Goal: Book appointment/travel/reservation

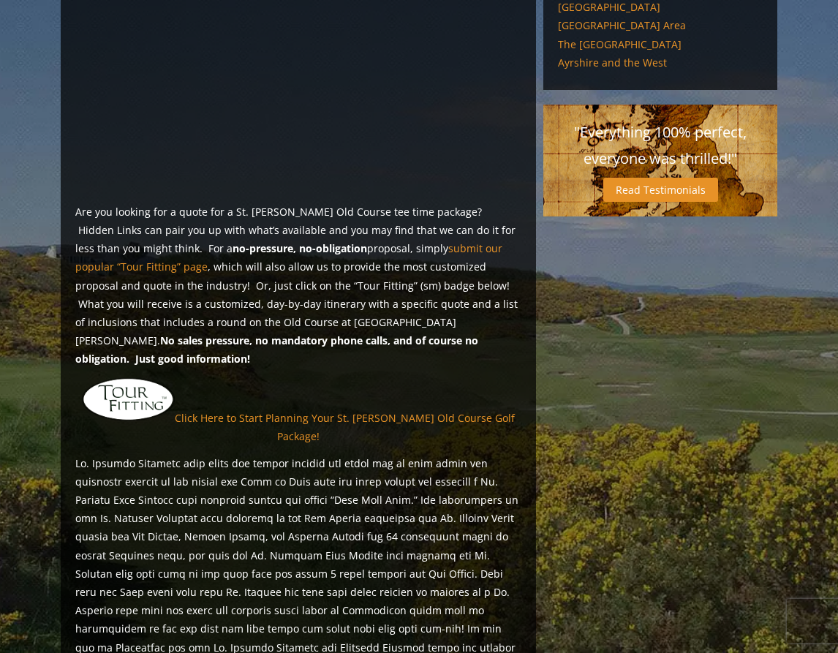
scroll to position [970, 0]
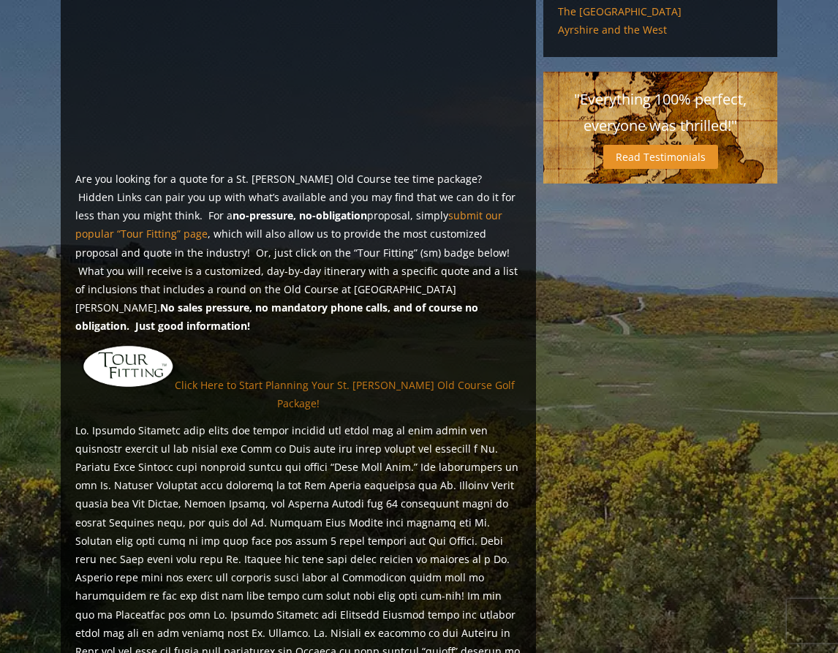
click at [455, 377] on link "Click Here to Start Planning Your St. [PERSON_NAME] Old Course Golf Package!" at bounding box center [345, 393] width 340 height 32
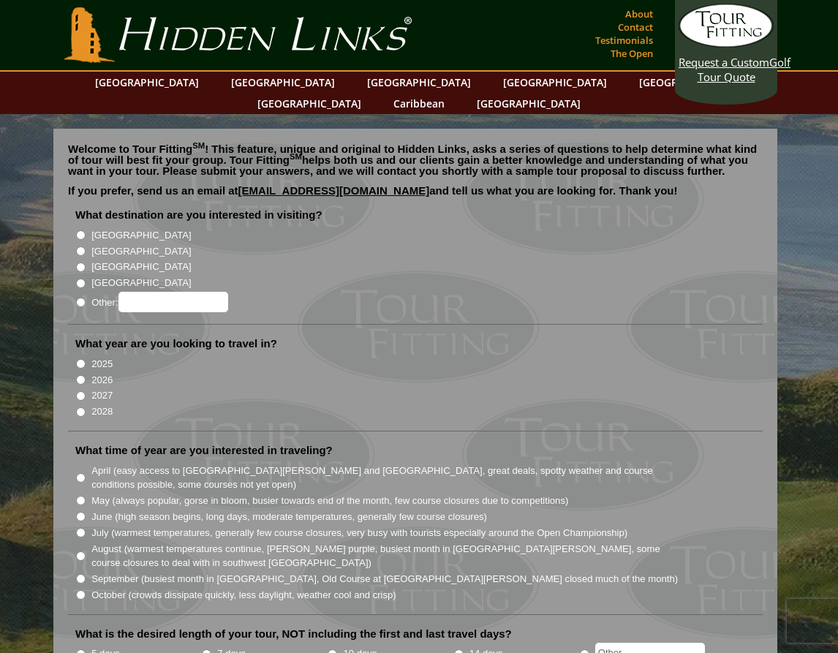
click at [113, 244] on label "[GEOGRAPHIC_DATA]" at bounding box center [140, 251] width 99 height 15
click at [86, 246] on input "[GEOGRAPHIC_DATA]" at bounding box center [81, 251] width 10 height 10
radio input "true"
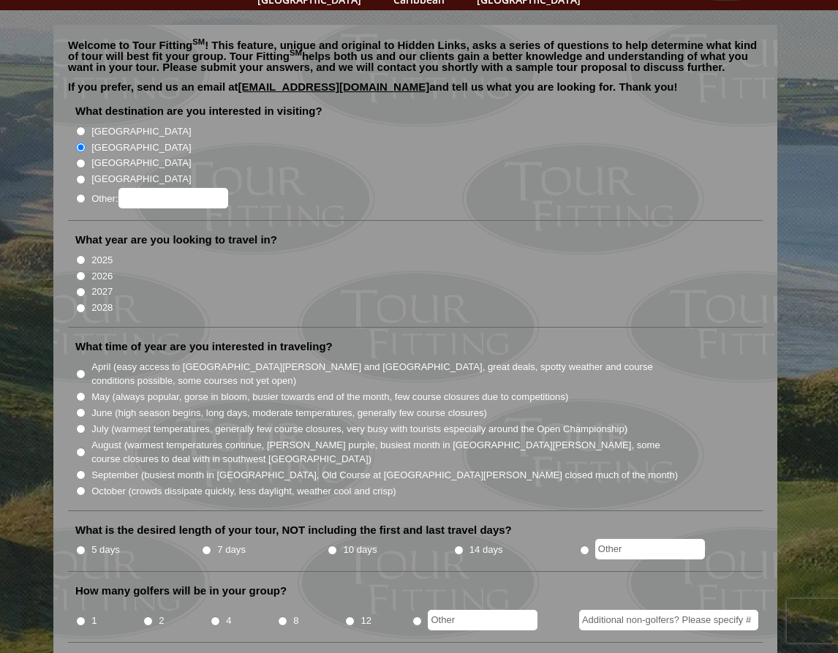
scroll to position [155, 0]
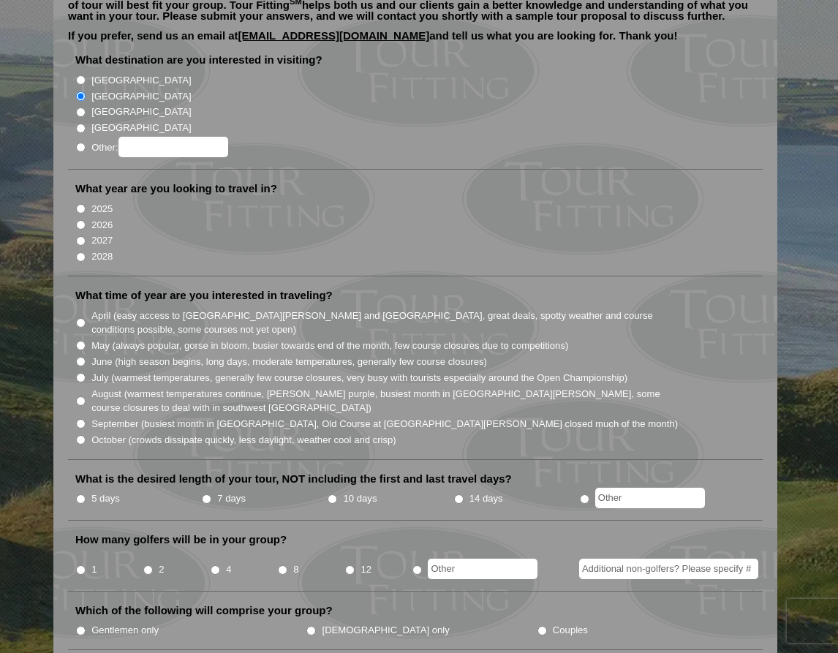
click at [110, 233] on label "2027" at bounding box center [101, 240] width 21 height 15
click at [86, 236] on input "2027" at bounding box center [81, 241] width 10 height 10
radio input "true"
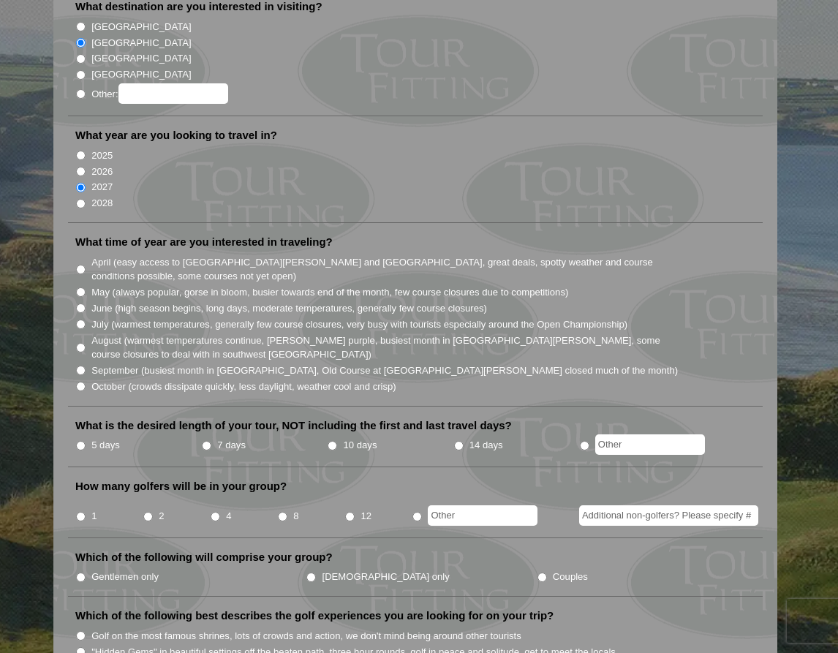
scroll to position [0, 0]
